Goal: Information Seeking & Learning: Learn about a topic

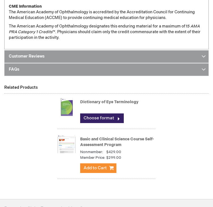
scroll to position [756, 0]
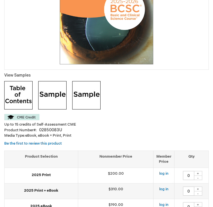
scroll to position [173, 0]
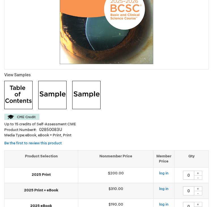
drag, startPoint x: 4, startPoint y: 66, endPoint x: 26, endPoint y: 87, distance: 30.2
click at [0, 0] on h1 "Basic and Clinical Science Course, Section 08: External Disease and Cornea" at bounding box center [0, 0] width 0 height 0
copy span "Basic and Clinical Science Course, Section 08: External Disease and Cornea"
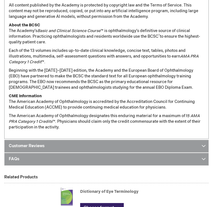
scroll to position [666, 0]
drag, startPoint x: 5, startPoint y: 90, endPoint x: 40, endPoint y: 88, distance: 34.9
click at [40, 93] on p "CME Information The American Academy of Ophthalmology is accredited by the Accr…" at bounding box center [106, 101] width 195 height 17
copy strong "CME Information"
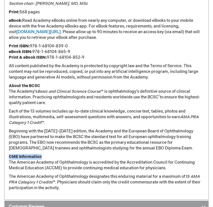
scroll to position [605, 0]
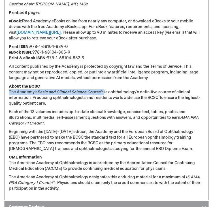
drag, startPoint x: 5, startPoint y: 85, endPoint x: 101, endPoint y: 84, distance: 96.6
click at [101, 84] on p "About the BCSC The Academy’s Basic and Clinical Science Course ™ is ophthalmolo…" at bounding box center [106, 95] width 195 height 23
drag, startPoint x: 124, startPoint y: 71, endPoint x: 109, endPoint y: 76, distance: 15.9
click at [109, 76] on div "Major Revision Section 8 of the Academy's Basic and Clinical Science Course ™ (…" at bounding box center [106, 20] width 195 height 341
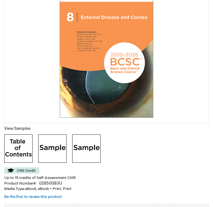
scroll to position [119, 0]
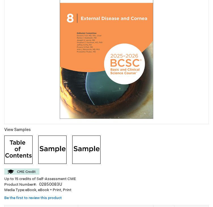
drag, startPoint x: 4, startPoint y: 122, endPoint x: 27, endPoint y: 137, distance: 27.7
click at [0, 0] on h1 "Basic and Clinical Science Course, Section 08: External Disease and Cornea" at bounding box center [0, 0] width 0 height 0
copy span "Basic and Clinical Science Course, Section 08: External Disease and Cornea"
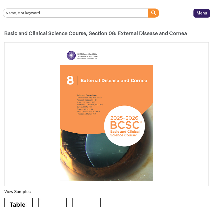
scroll to position [56, 0]
